Goal: Task Accomplishment & Management: Complete application form

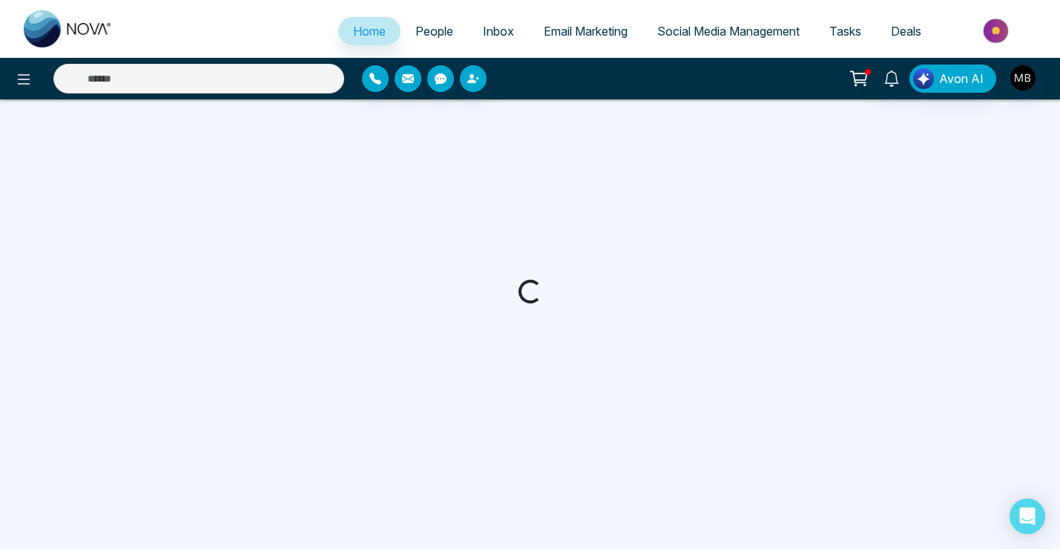
select select "*"
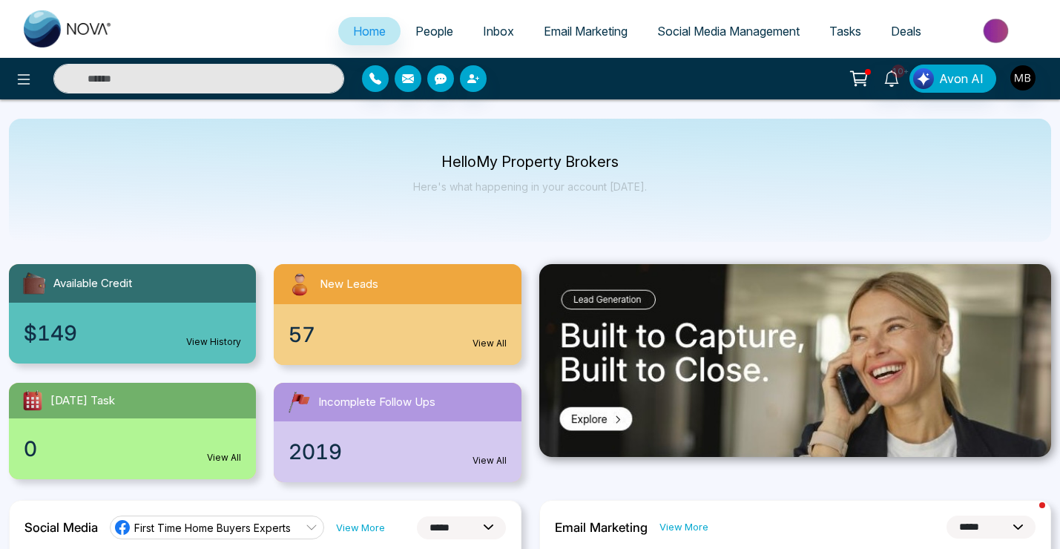
click at [483, 34] on span "Inbox" at bounding box center [498, 31] width 31 height 15
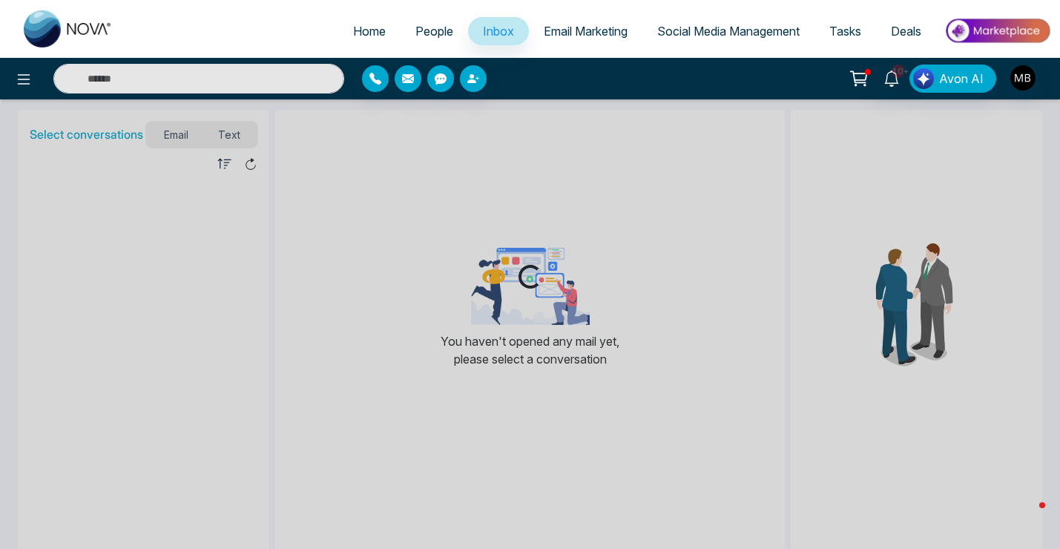
click at [436, 29] on span "People" at bounding box center [434, 31] width 38 height 15
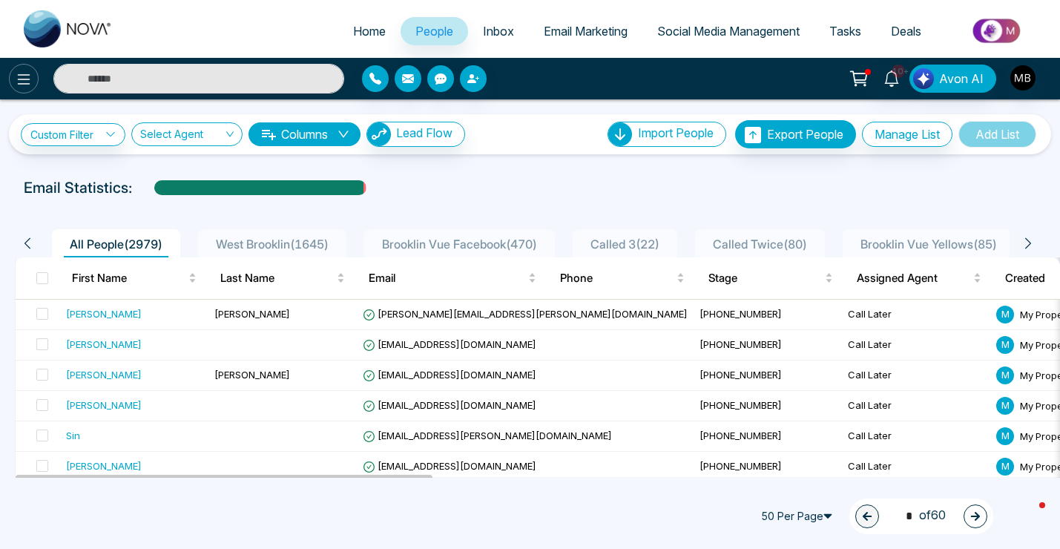
click at [17, 87] on button at bounding box center [24, 79] width 30 height 30
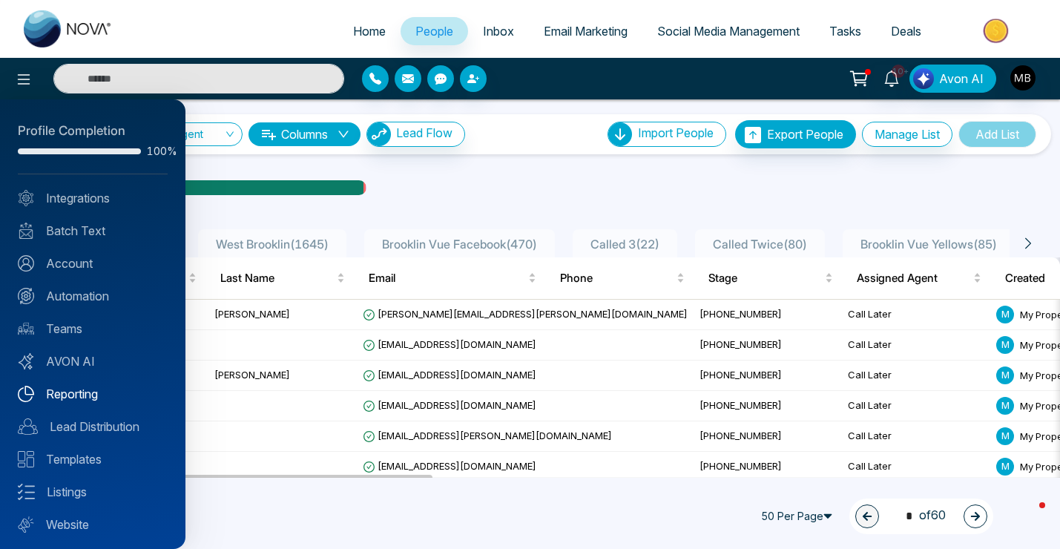
scroll to position [34, 0]
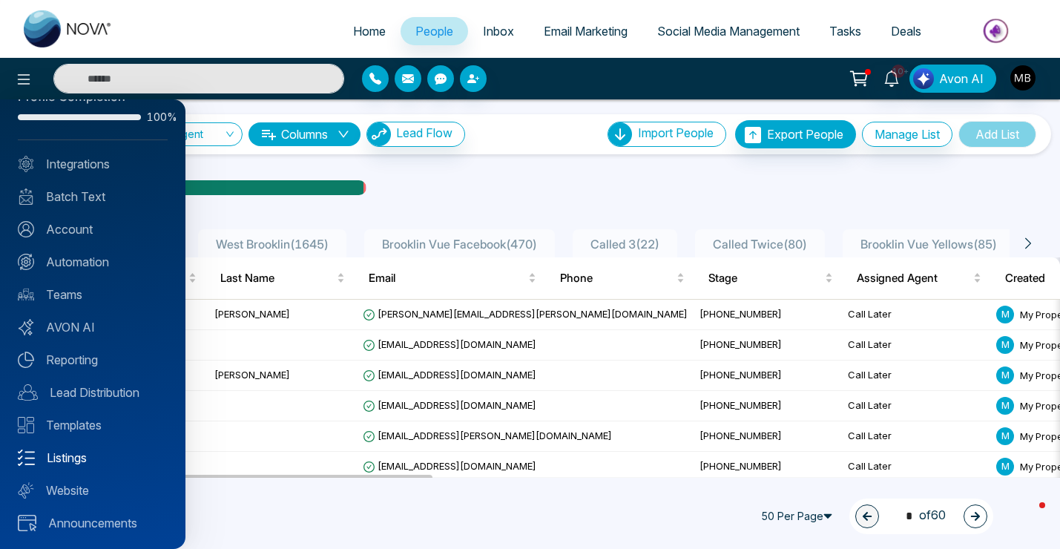
click at [90, 456] on link "Listings" at bounding box center [93, 458] width 150 height 18
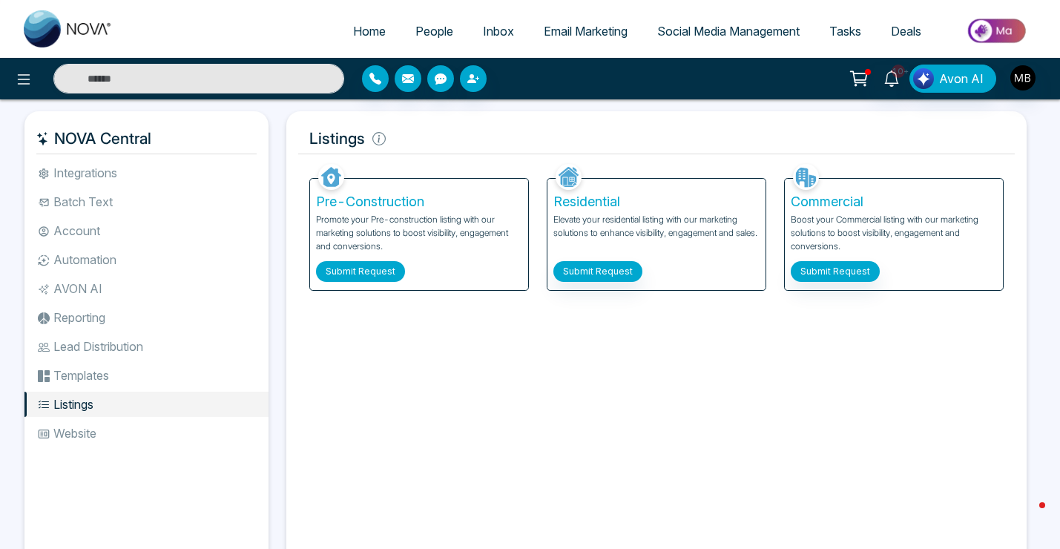
click at [377, 269] on button "Submit Request" at bounding box center [360, 271] width 89 height 21
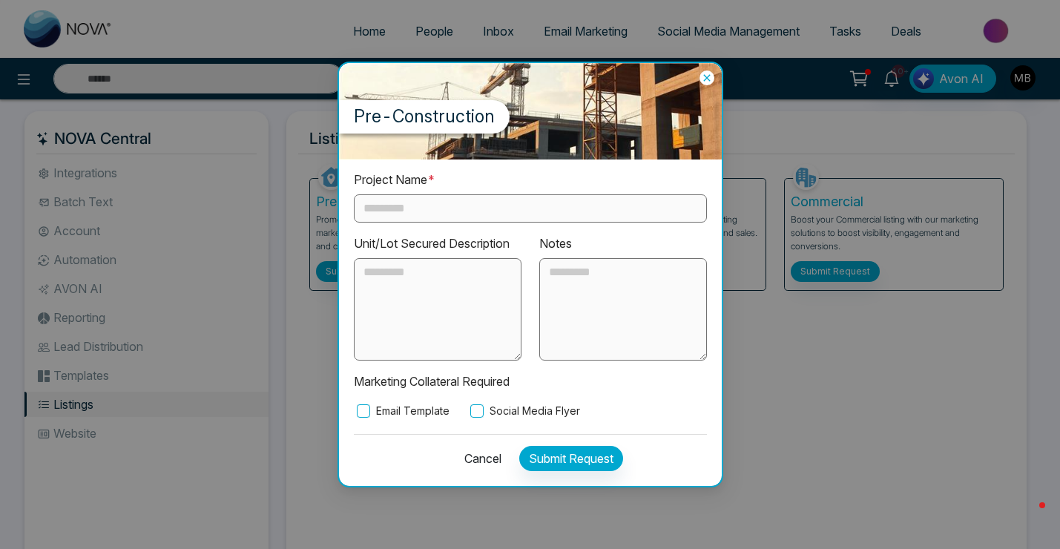
click at [473, 201] on input "text" at bounding box center [530, 208] width 353 height 28
click at [582, 322] on textarea at bounding box center [623, 309] width 168 height 102
click at [521, 217] on input "**********" at bounding box center [530, 208] width 353 height 28
type input "**********"
click at [595, 295] on textarea at bounding box center [623, 309] width 168 height 102
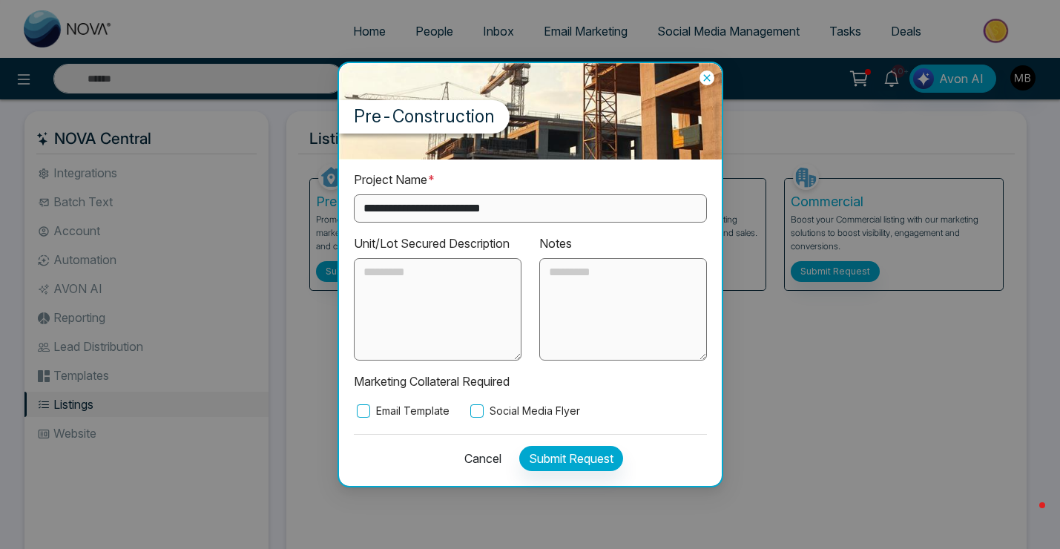
paste textarea "**********"
type textarea "**********"
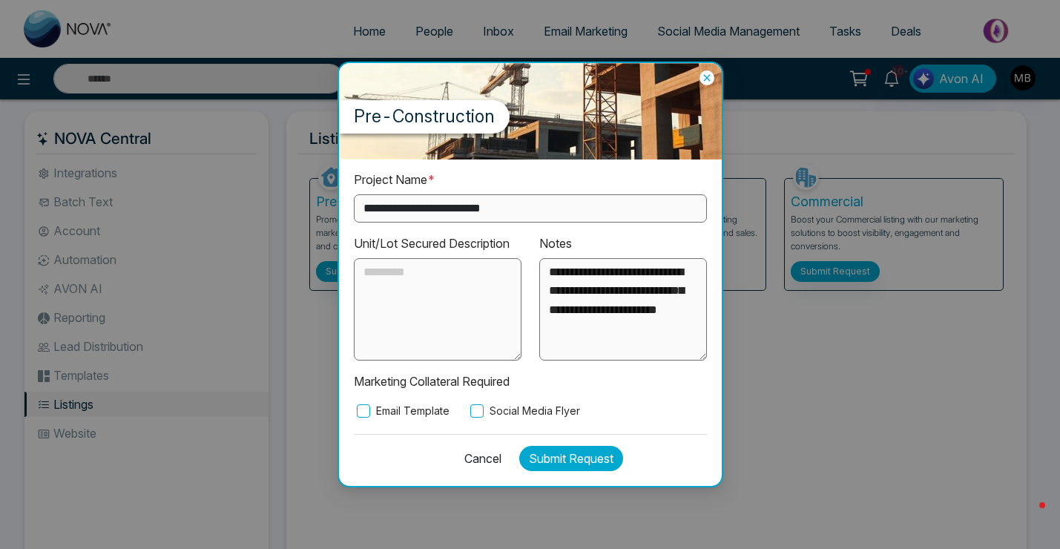
click at [541, 463] on button "Submit Request" at bounding box center [571, 458] width 104 height 25
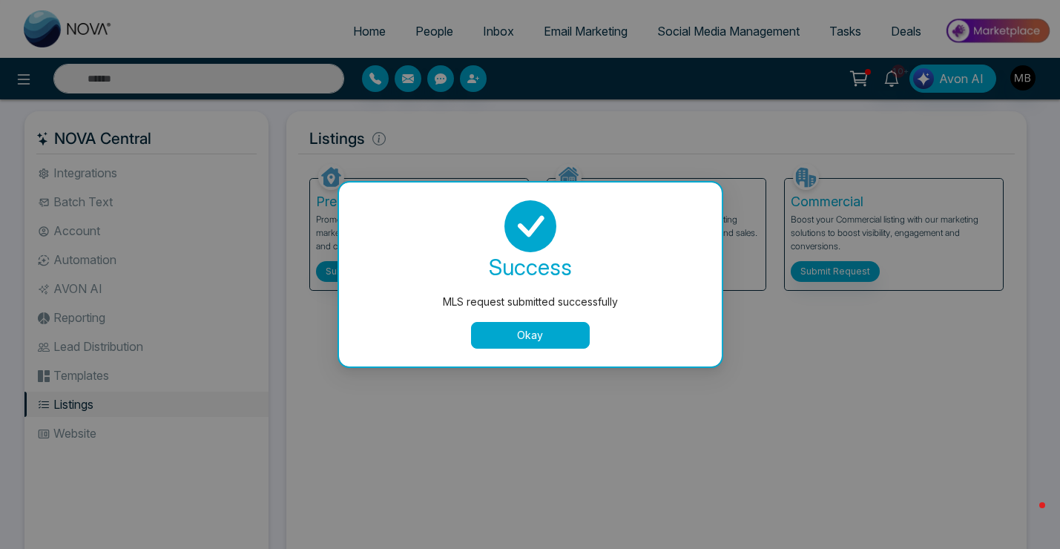
click at [520, 336] on button "Okay" at bounding box center [530, 335] width 119 height 27
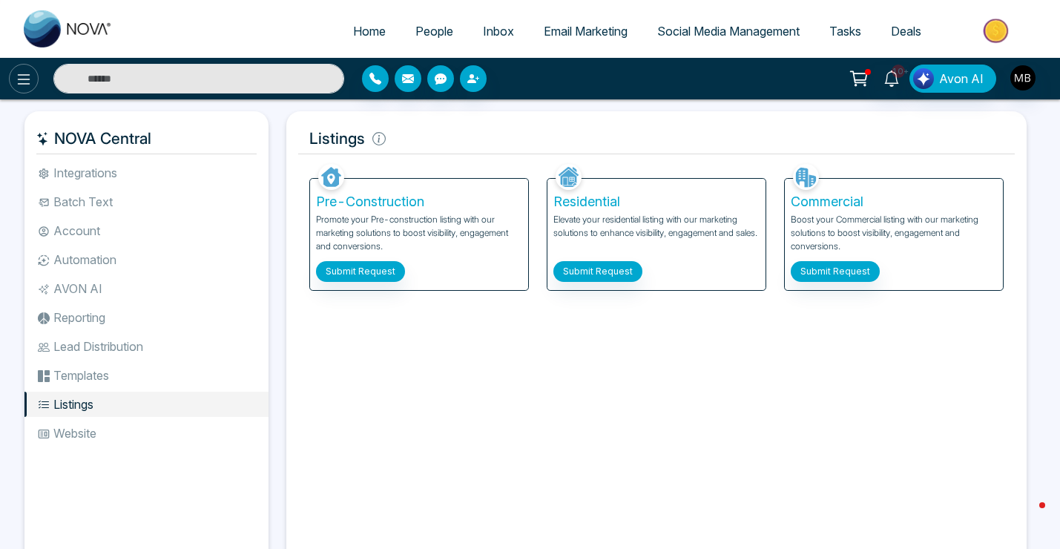
click at [24, 75] on icon at bounding box center [24, 79] width 18 height 18
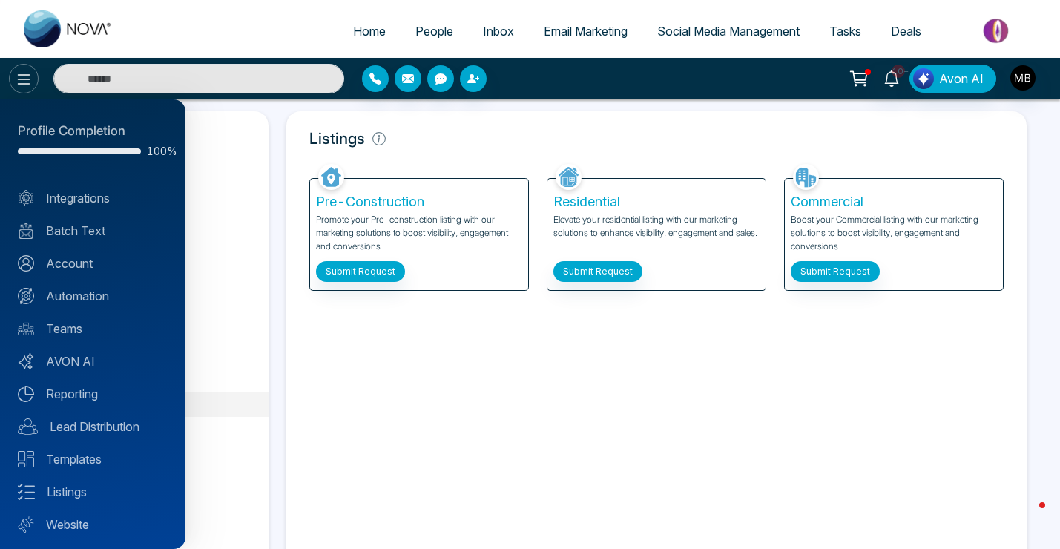
click at [24, 75] on div at bounding box center [530, 274] width 1060 height 549
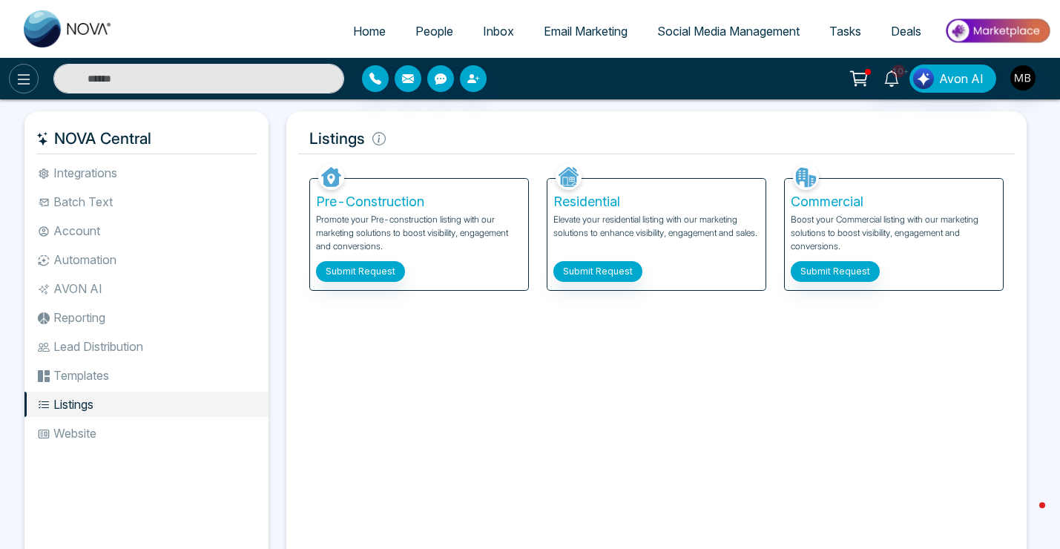
click at [24, 75] on icon at bounding box center [24, 79] width 18 height 18
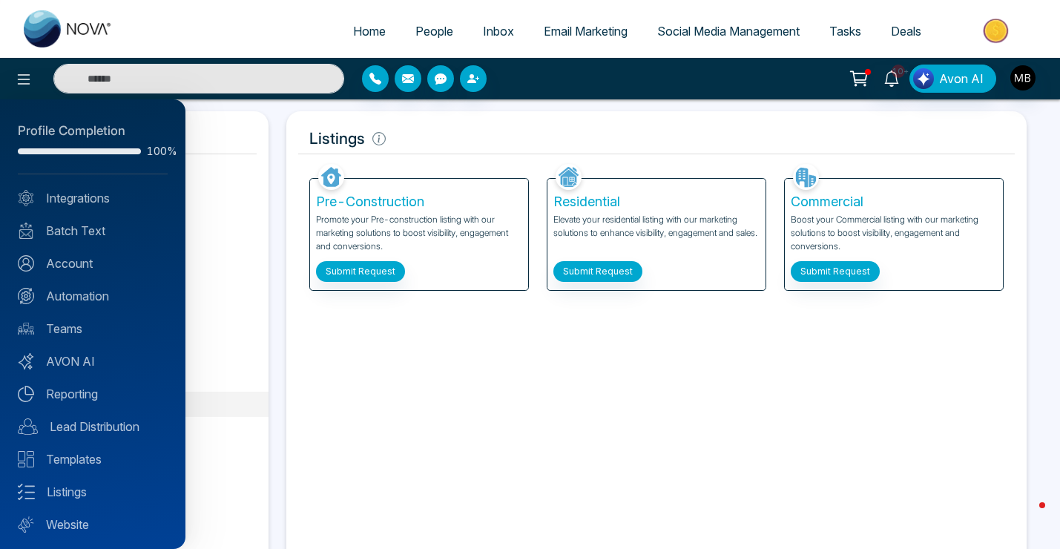
click at [505, 35] on div at bounding box center [530, 274] width 1060 height 549
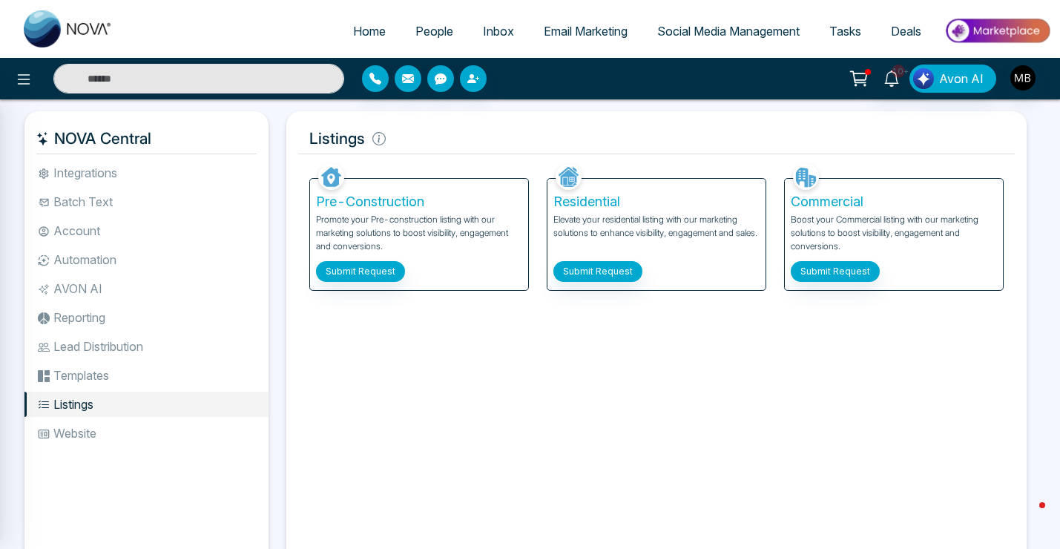
click at [430, 29] on span "People" at bounding box center [434, 31] width 38 height 15
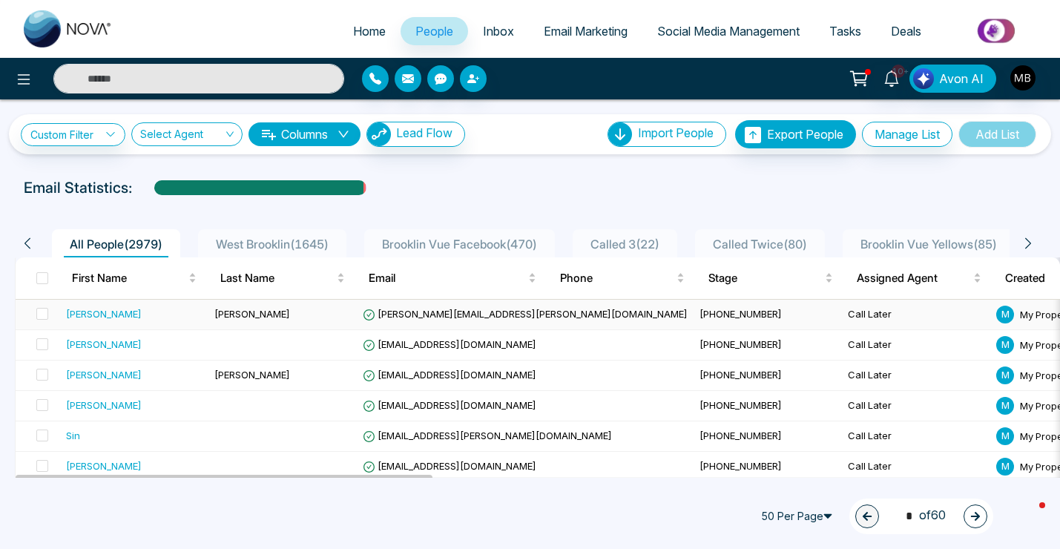
click at [136, 317] on div "[PERSON_NAME]" at bounding box center [134, 313] width 136 height 15
